Goal: Task Accomplishment & Management: Complete application form

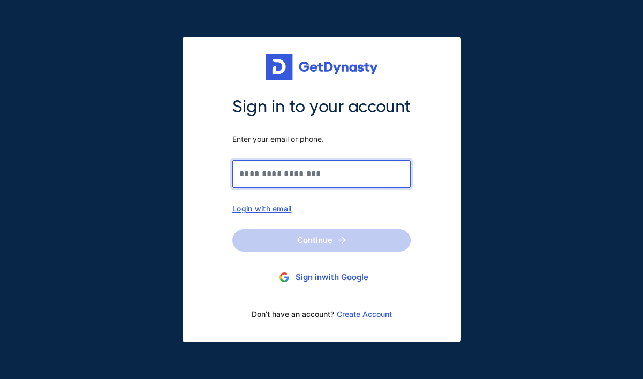
click at [275, 175] on input "Sign in to your account Enter your email or phone." at bounding box center [321, 174] width 178 height 28
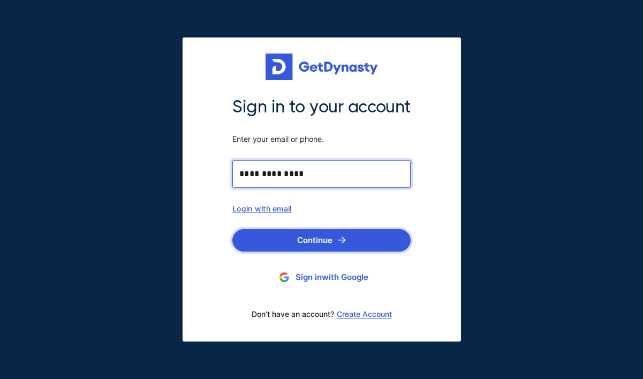
type input "**********"
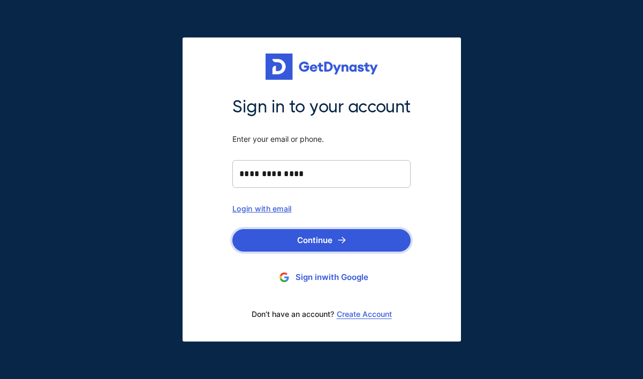
click at [296, 243] on button "Continue" at bounding box center [321, 240] width 178 height 22
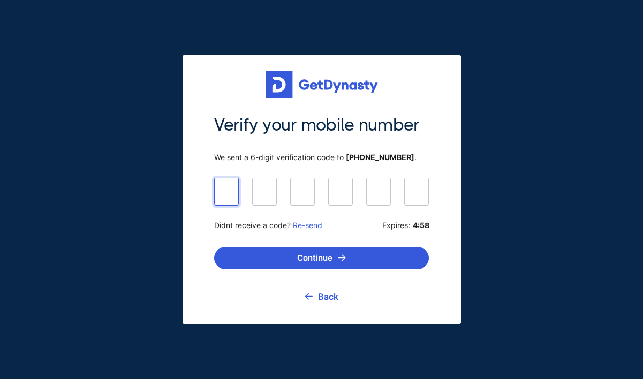
click at [226, 190] on input at bounding box center [321, 191] width 215 height 27
click at [228, 192] on input at bounding box center [321, 191] width 215 height 27
type input "******"
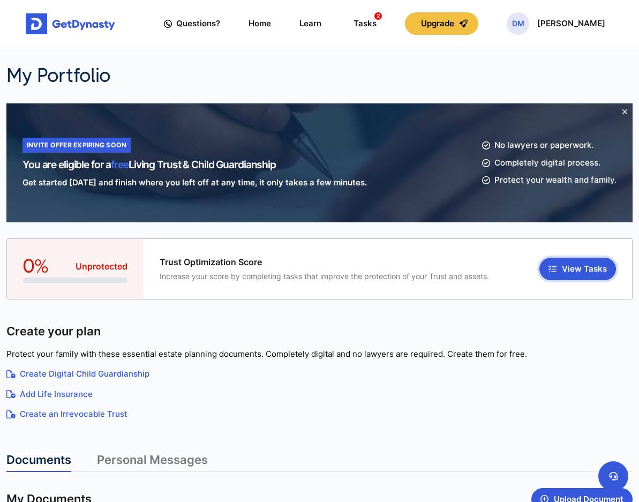
click at [577, 270] on button "View Tasks" at bounding box center [577, 269] width 77 height 22
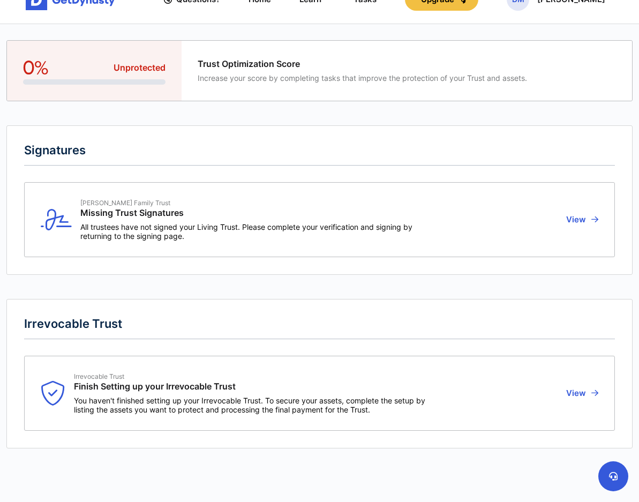
scroll to position [36, 0]
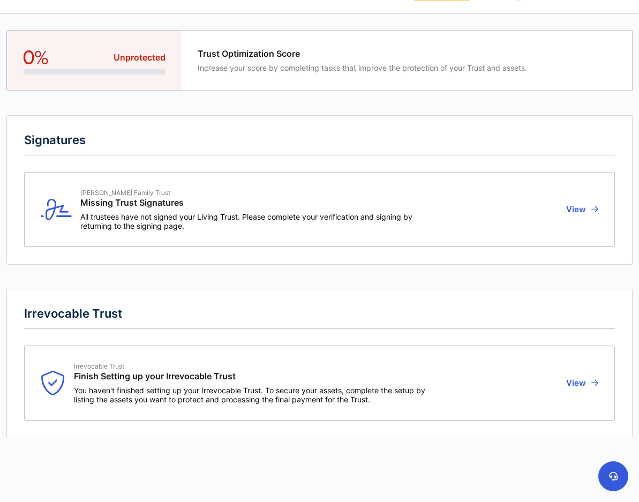
click at [518, 216] on div "Munns Family Trust Missing Trust Signatures All trustees have not signed your L…" at bounding box center [280, 210] width 478 height 42
click at [577, 208] on button "View" at bounding box center [580, 210] width 35 height 42
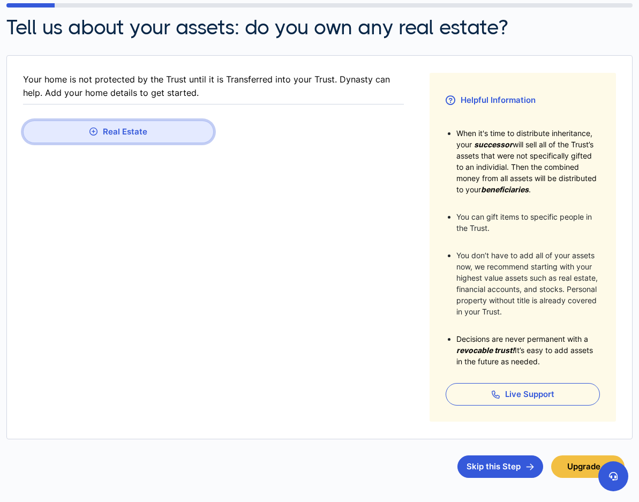
scroll to position [156, 0]
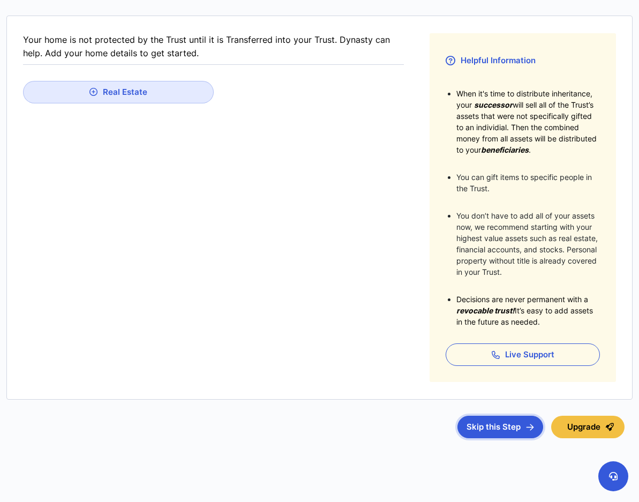
click at [483, 379] on button "Skip this Step" at bounding box center [500, 427] width 86 height 22
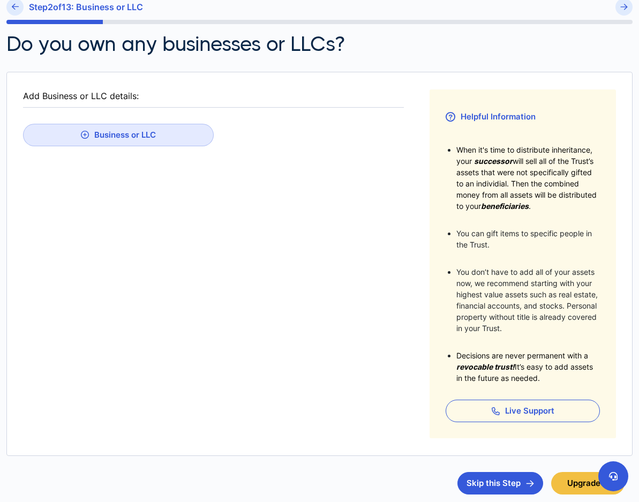
scroll to position [144, 0]
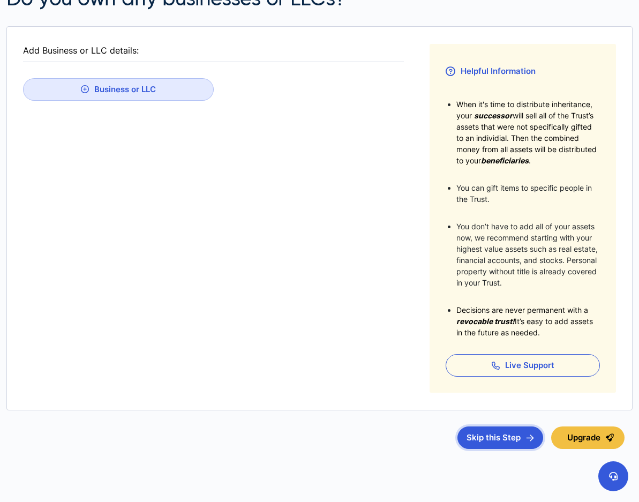
click at [499, 379] on button "Skip this Step" at bounding box center [500, 437] width 86 height 22
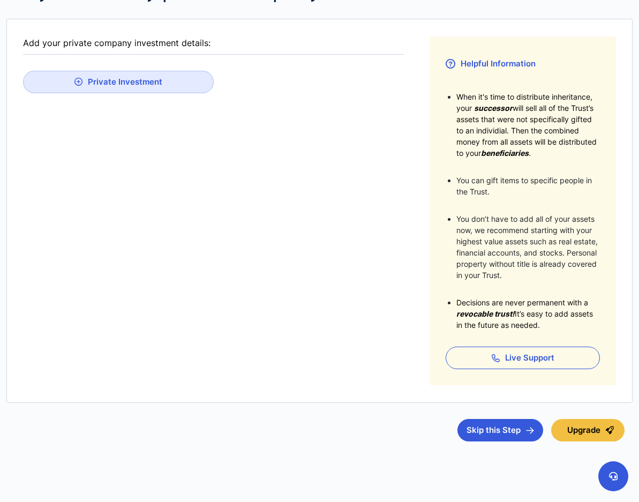
scroll to position [156, 0]
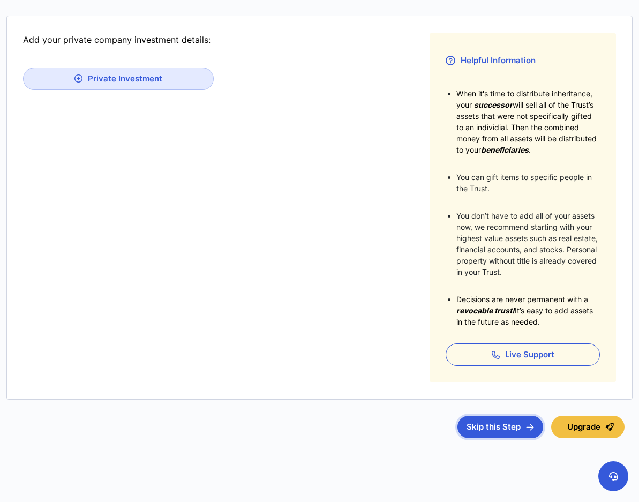
click at [492, 379] on button "Skip this Step" at bounding box center [500, 427] width 86 height 22
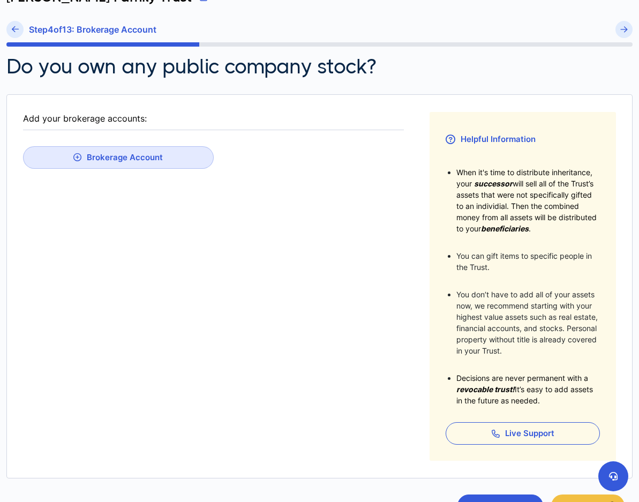
scroll to position [156, 0]
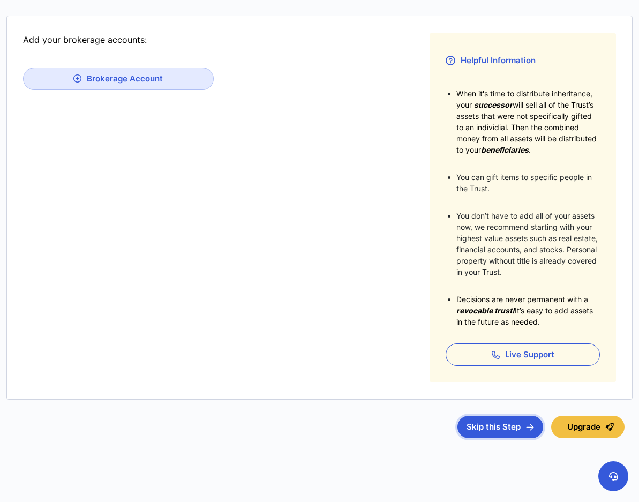
click at [483, 379] on button "Skip this Step" at bounding box center [500, 427] width 86 height 22
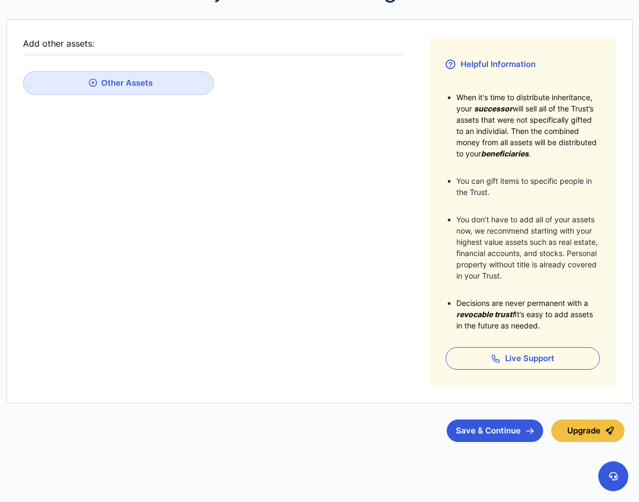
scroll to position [156, 0]
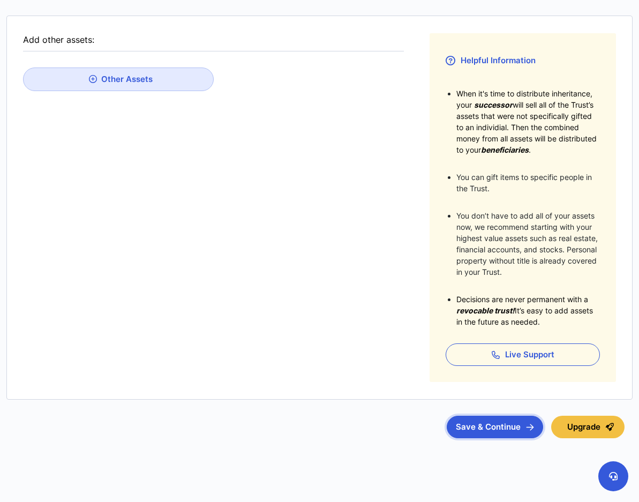
click at [498, 379] on button "Save & Continue" at bounding box center [495, 427] width 96 height 22
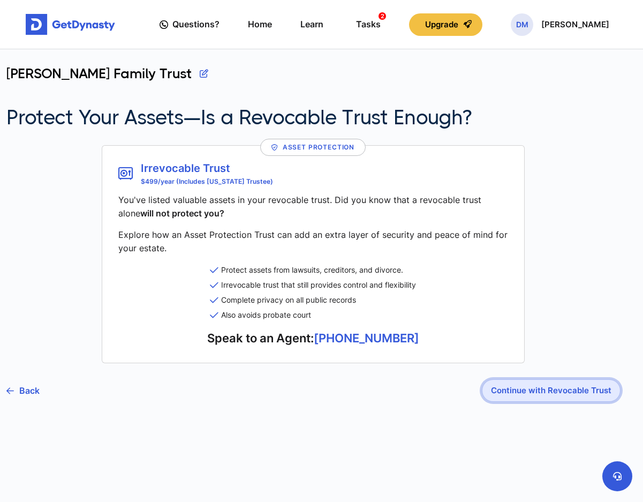
click at [570, 379] on button "Continue with Revocable Trust" at bounding box center [551, 390] width 139 height 22
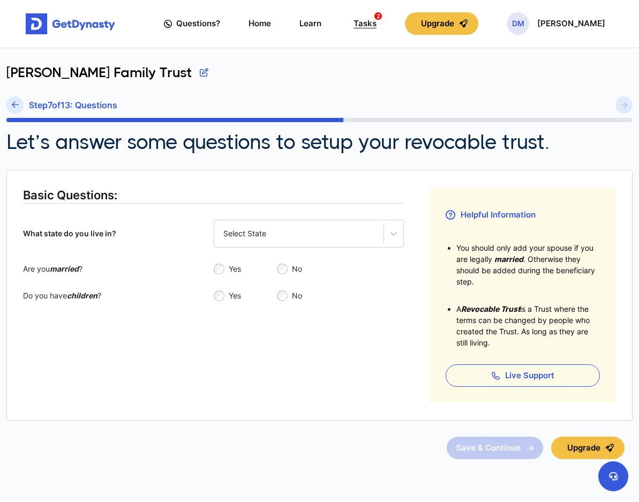
click at [364, 22] on div "Tasks 2" at bounding box center [364, 23] width 23 height 19
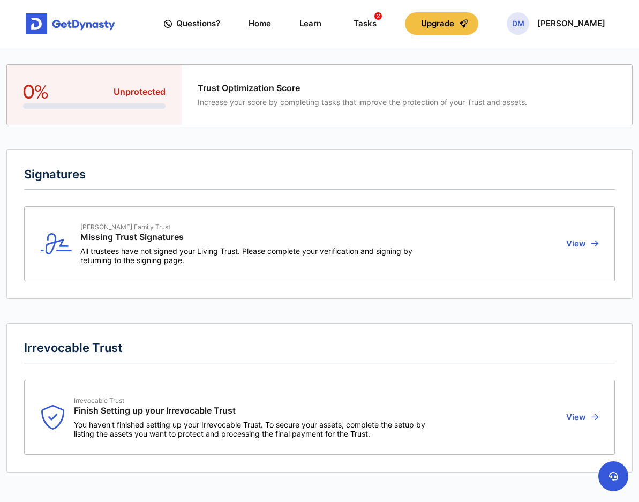
click at [271, 26] on link "Home" at bounding box center [260, 23] width 22 height 29
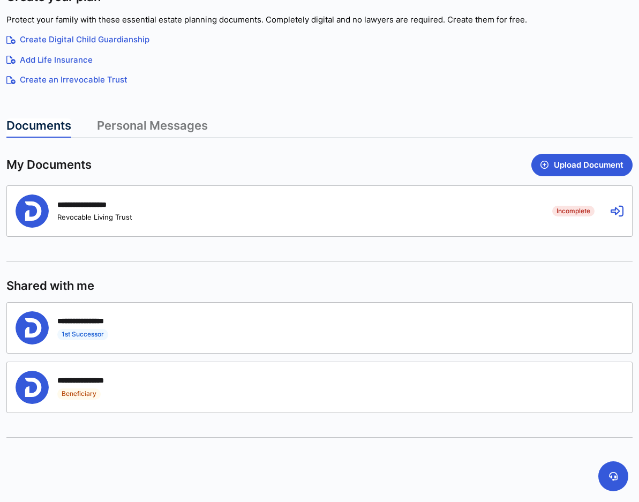
scroll to position [336, 0]
click at [130, 320] on div "**********" at bounding box center [94, 320] width 74 height 10
click at [98, 378] on div "**********" at bounding box center [94, 380] width 74 height 10
drag, startPoint x: 97, startPoint y: 321, endPoint x: 156, endPoint y: 322, distance: 59.5
click at [156, 322] on div "**********" at bounding box center [312, 327] width 592 height 33
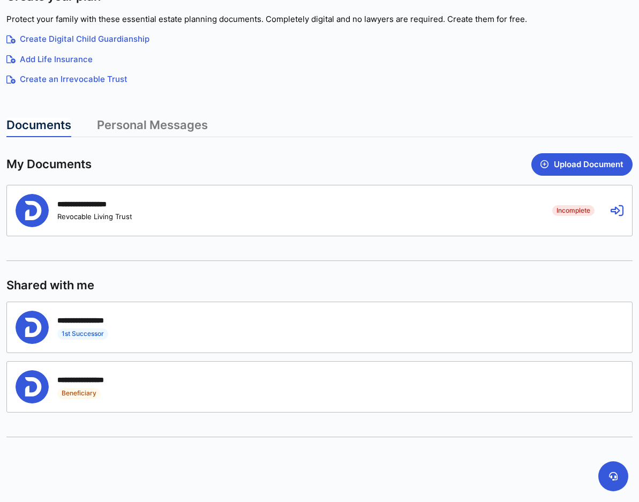
click at [159, 331] on div "**********" at bounding box center [312, 327] width 592 height 33
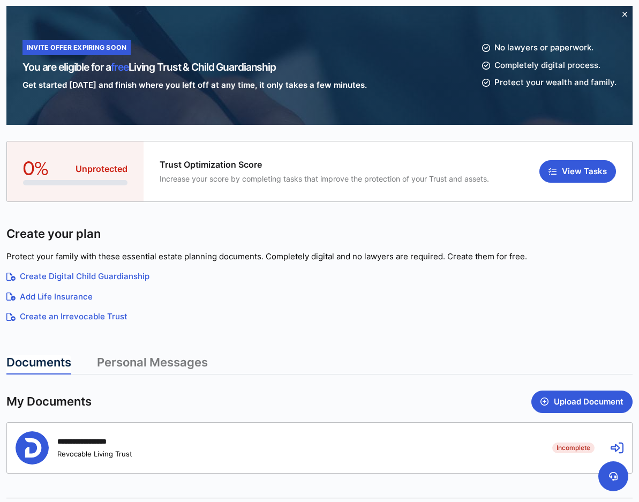
scroll to position [0, 0]
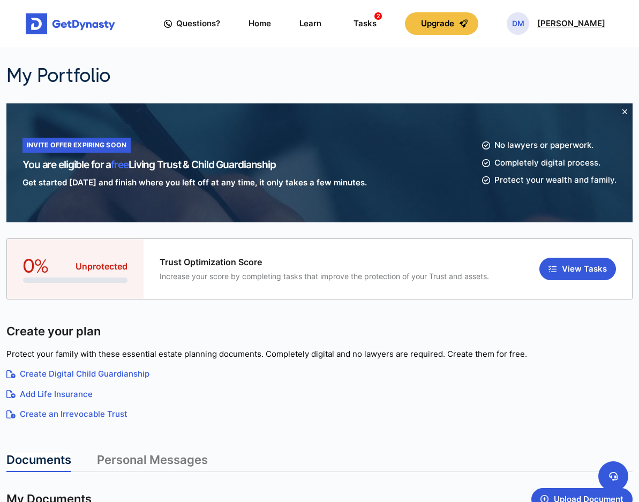
click at [569, 28] on p "[PERSON_NAME]" at bounding box center [571, 23] width 68 height 9
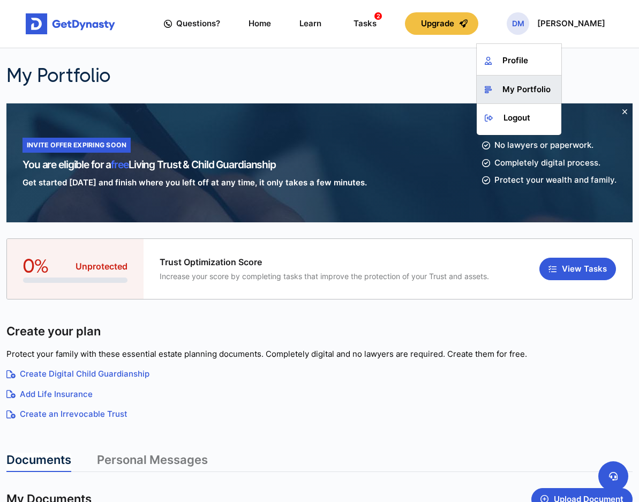
click at [518, 99] on link "My Portfolio" at bounding box center [519, 90] width 85 height 28
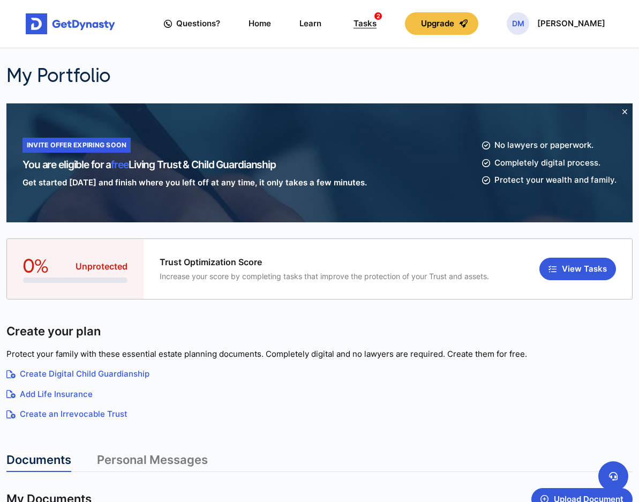
click at [374, 25] on div "Tasks 2" at bounding box center [364, 23] width 23 height 19
